Goal: Transaction & Acquisition: Purchase product/service

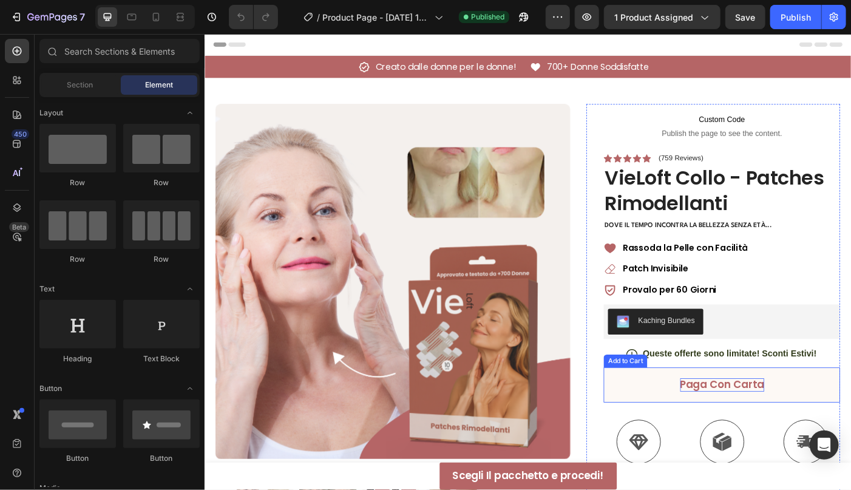
click at [747, 429] on div "Paga con Carta" at bounding box center [787, 428] width 95 height 15
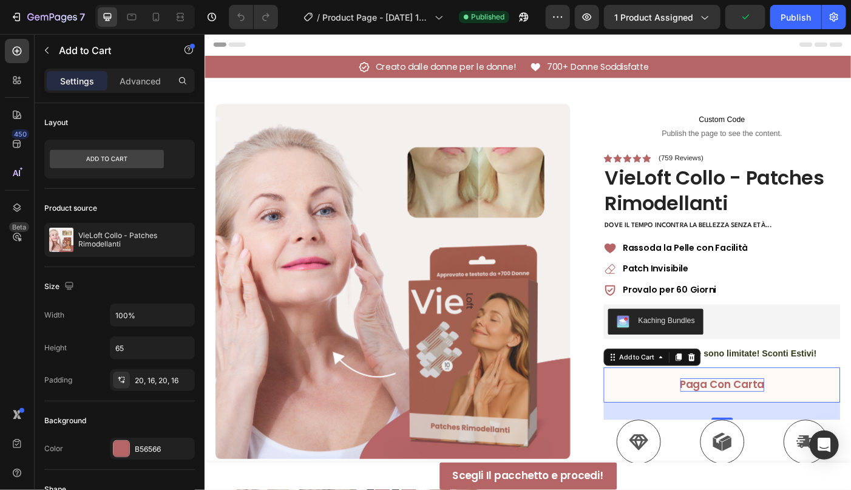
click at [772, 424] on div "Paga con Carta" at bounding box center [787, 428] width 95 height 15
click at [772, 424] on p "Paga con Carta" at bounding box center [787, 428] width 95 height 15
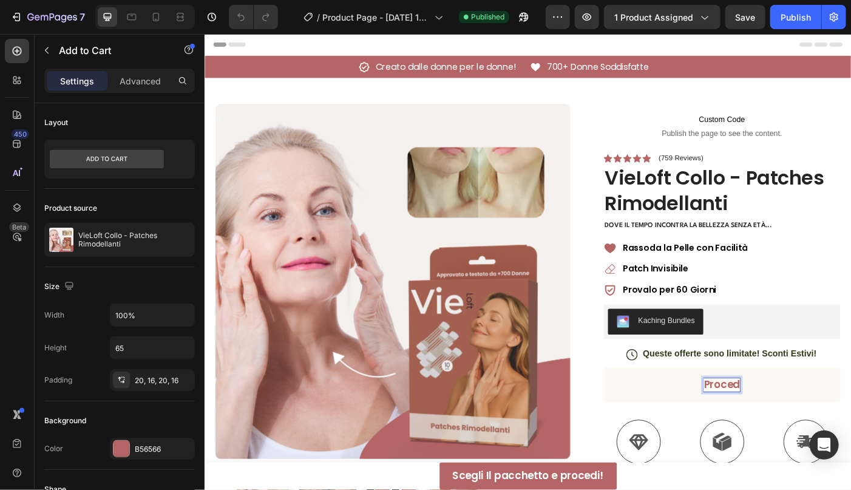
click at [654, 409] on button "Proced" at bounding box center [787, 428] width 267 height 39
click at [654, 409] on button "Procedi con" at bounding box center [787, 428] width 267 height 39
click at [798, 429] on p "Procedi con L'ordine" at bounding box center [787, 428] width 118 height 15
click at [802, 429] on p "Procedi con L'ordine" at bounding box center [787, 428] width 118 height 15
click at [808, 423] on p "Procedi con L'ordine" at bounding box center [787, 428] width 118 height 15
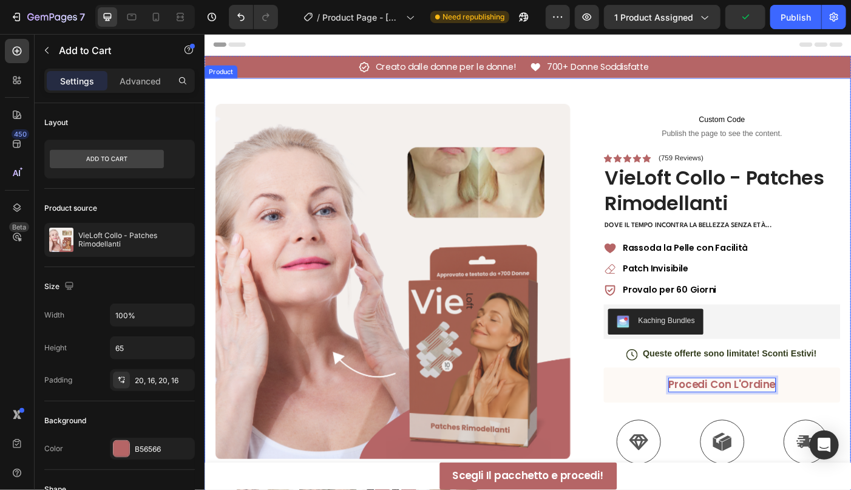
click at [851, 394] on div "Product Images Image Icon Icon Icon Icon Icon Icon List Wow! Queste patches son…" at bounding box center [568, 430] width 729 height 695
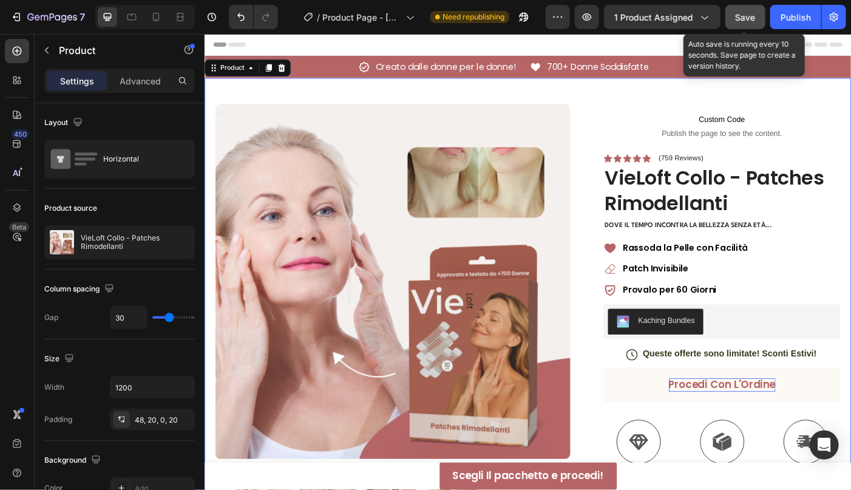
click at [748, 19] on span "Save" at bounding box center [746, 17] width 20 height 10
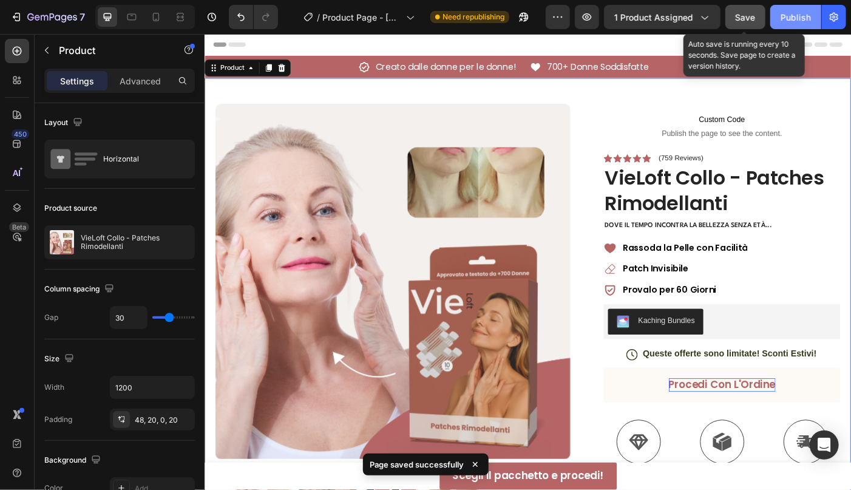
click at [785, 18] on div "Publish" at bounding box center [796, 17] width 30 height 13
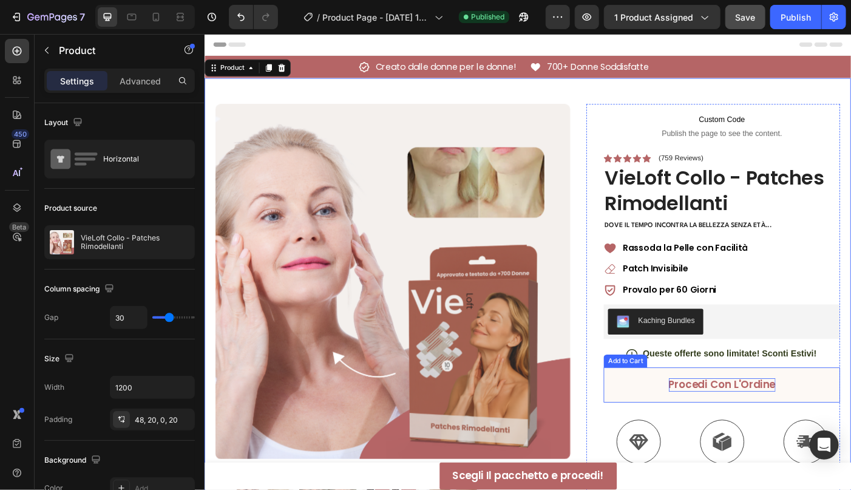
click at [754, 435] on button "Procedi con L'Ordine" at bounding box center [787, 428] width 267 height 39
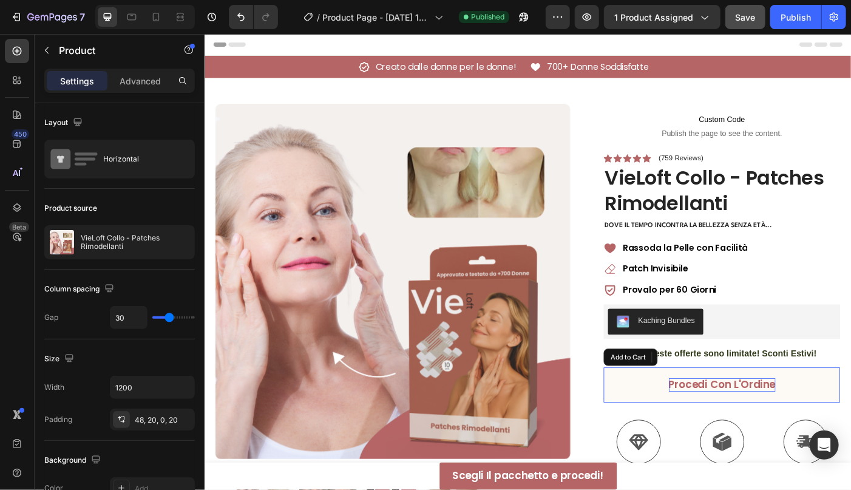
click at [755, 430] on p "Procedi con L'Ordine" at bounding box center [788, 428] width 120 height 15
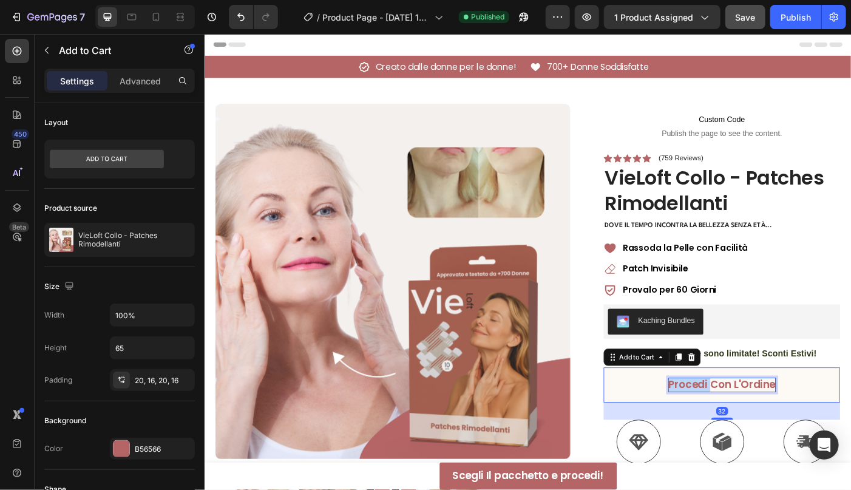
click at [755, 430] on p "Procedi con L'Ordine" at bounding box center [788, 428] width 120 height 15
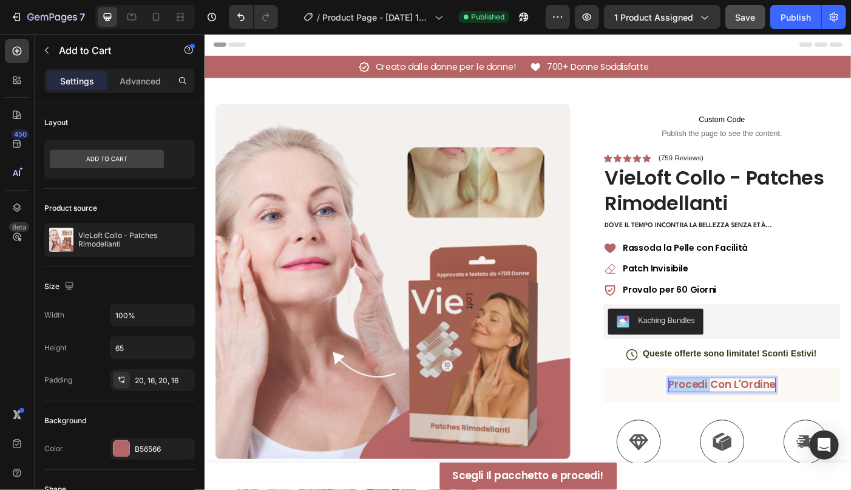
click at [755, 430] on p "Procedi con L'Ordine" at bounding box center [788, 428] width 120 height 15
click at [654, 409] on button "Aggiungi" at bounding box center [787, 428] width 267 height 39
click at [654, 409] on button "Aggiungi al" at bounding box center [787, 428] width 267 height 39
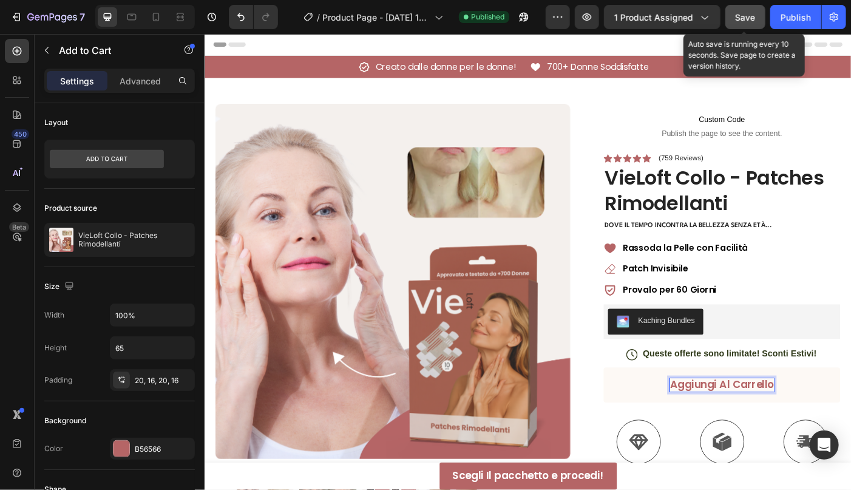
click at [752, 21] on span "Save" at bounding box center [746, 17] width 20 height 10
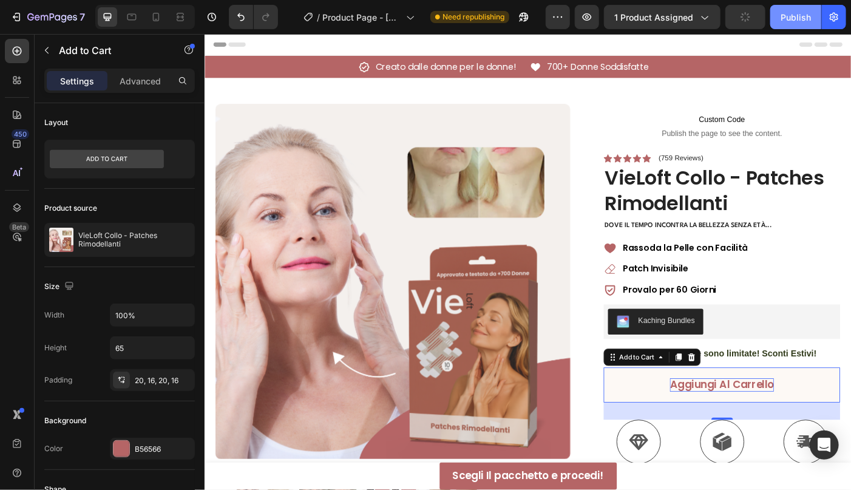
click at [800, 12] on div "Publish" at bounding box center [796, 17] width 30 height 13
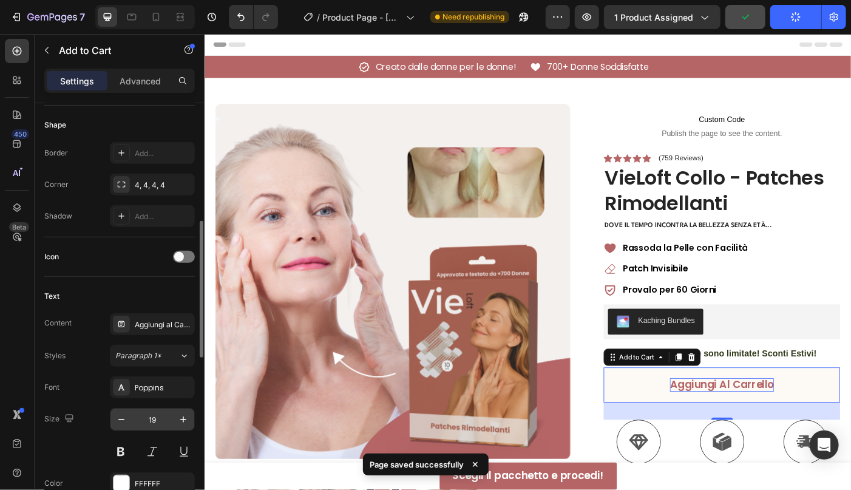
scroll to position [425, 0]
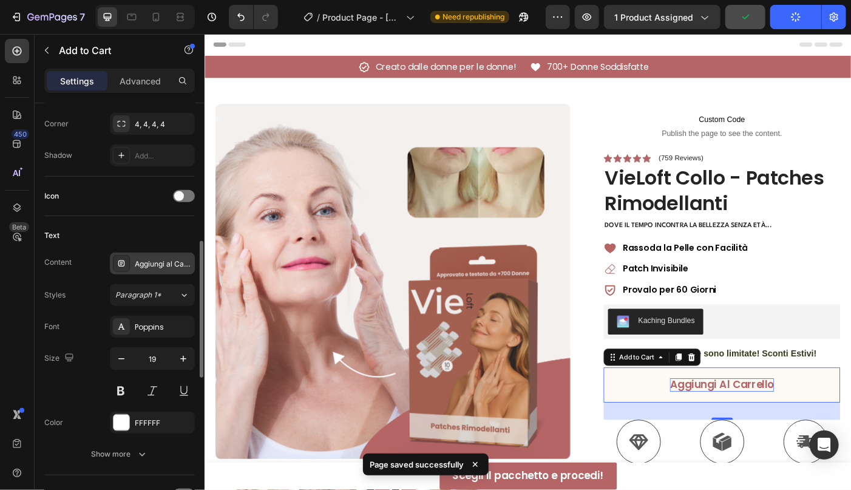
click at [166, 259] on div "Aggiungi al Carrello" at bounding box center [163, 264] width 57 height 11
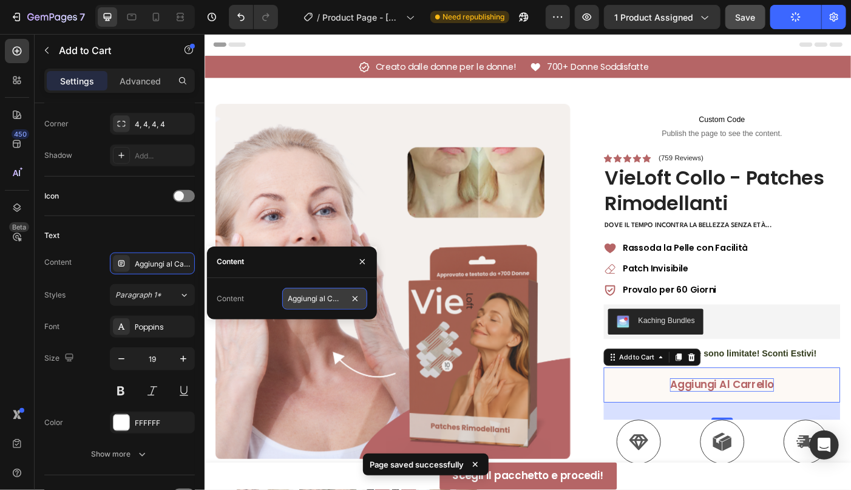
click at [305, 298] on input "Aggiungi al Carrello" at bounding box center [324, 299] width 85 height 22
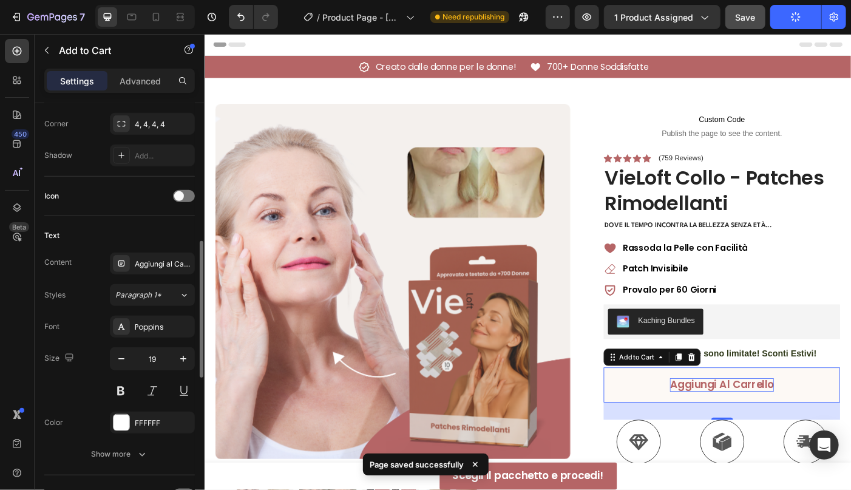
click at [130, 239] on div "Text" at bounding box center [119, 235] width 151 height 19
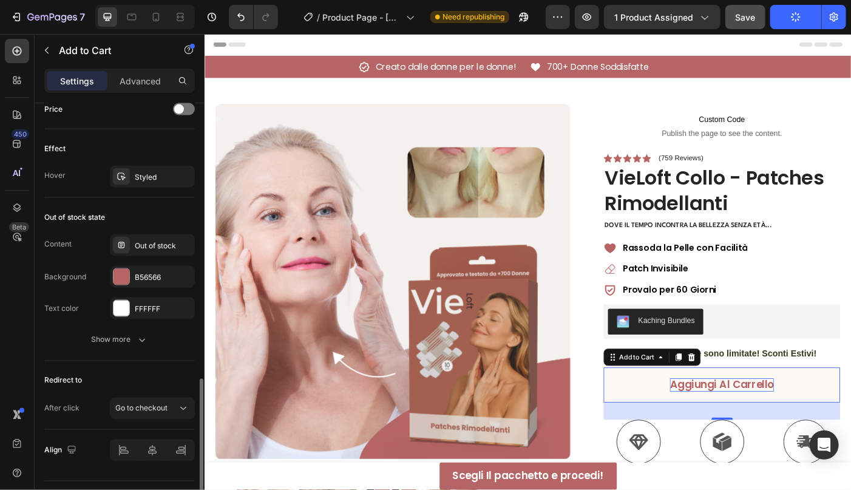
scroll to position [877, 0]
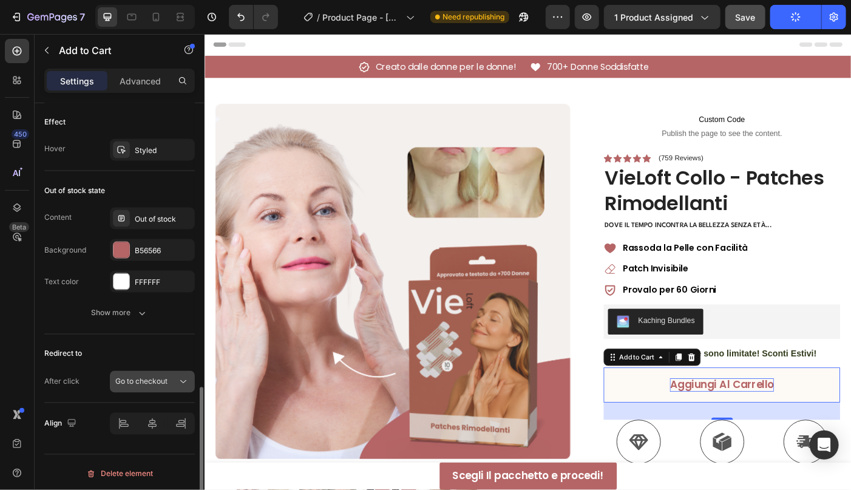
click at [145, 376] on div "Go to checkout" at bounding box center [152, 382] width 74 height 12
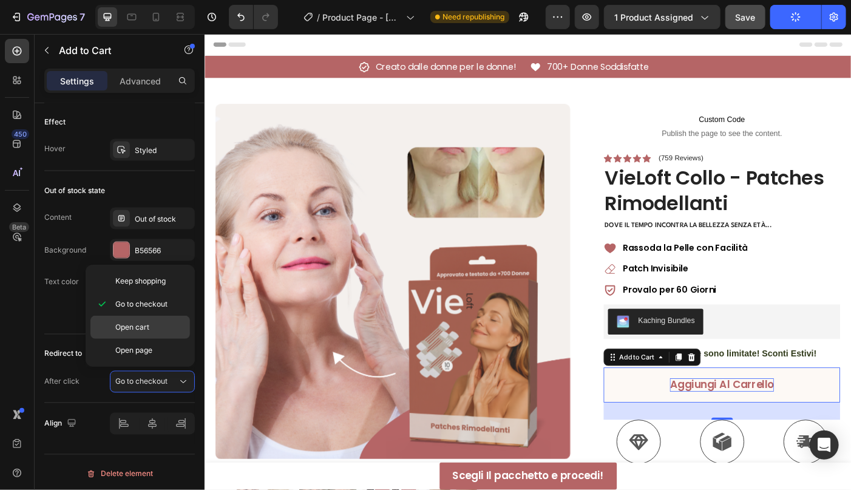
click at [141, 326] on span "Open cart" at bounding box center [132, 327] width 34 height 11
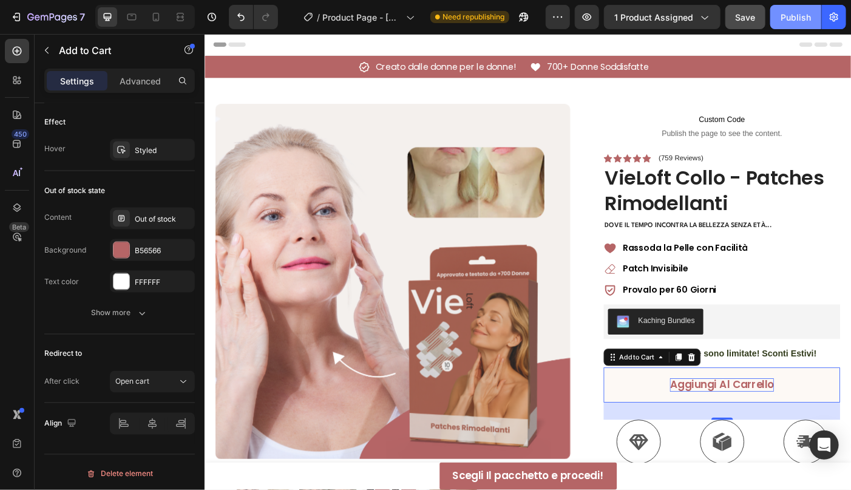
click at [806, 15] on div "Publish" at bounding box center [796, 17] width 30 height 13
